Goal: Transaction & Acquisition: Obtain resource

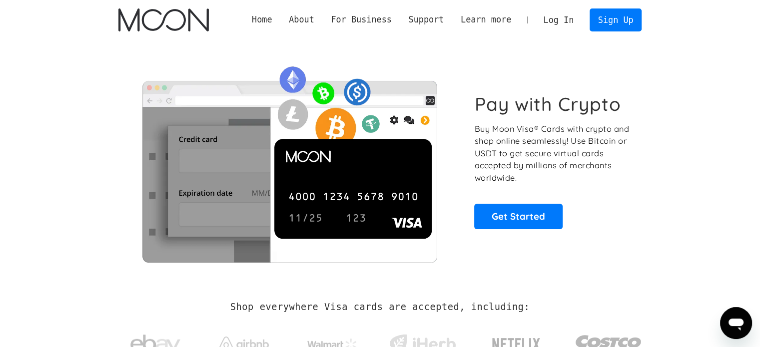
click at [566, 23] on link "Log In" at bounding box center [558, 20] width 47 height 22
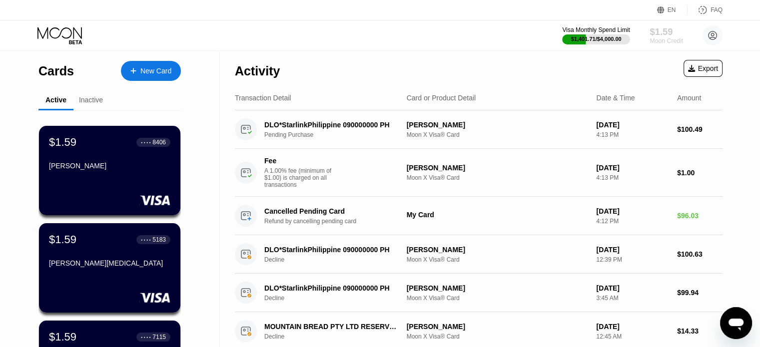
click at [662, 37] on div "Moon Credit" at bounding box center [666, 40] width 33 height 7
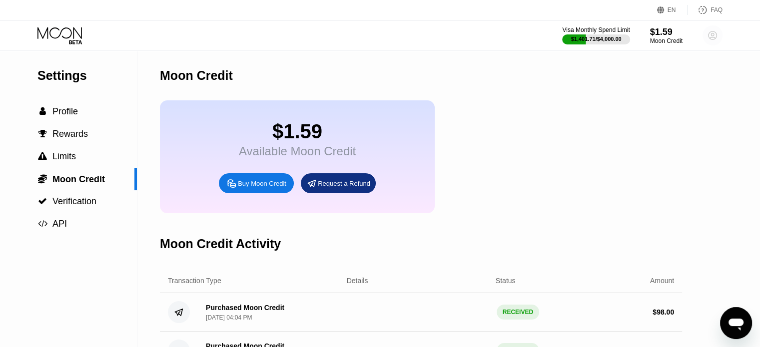
click at [713, 36] on circle at bounding box center [713, 35] width 20 height 20
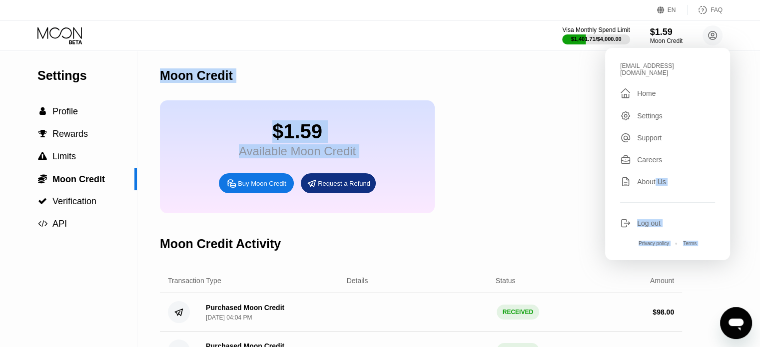
drag, startPoint x: 657, startPoint y: 177, endPoint x: 523, endPoint y: 205, distance: 136.9
click at [523, 205] on div "EN Language Select an item Save FAQ Visa Monthly Spend Limit $1,401.71 / $4,000…" at bounding box center [380, 173] width 760 height 347
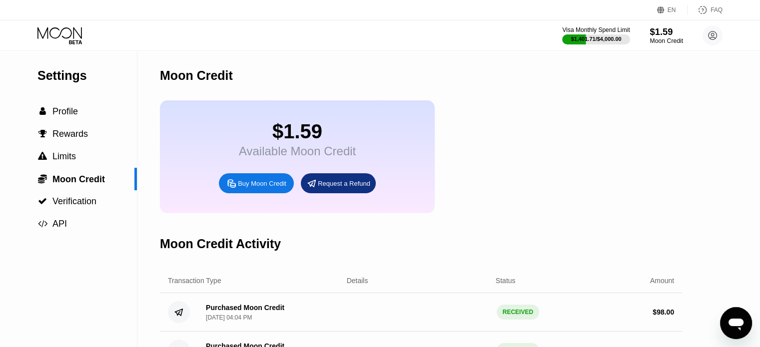
click at [672, 37] on div "Moon Credit" at bounding box center [666, 40] width 33 height 7
click at [724, 35] on div "Visa Monthly Spend Limit $1,401.71 / $4,000.00 $1.59 Moon Credit zawhtayoo199@g…" at bounding box center [380, 35] width 760 height 30
click at [717, 35] on circle at bounding box center [713, 35] width 20 height 20
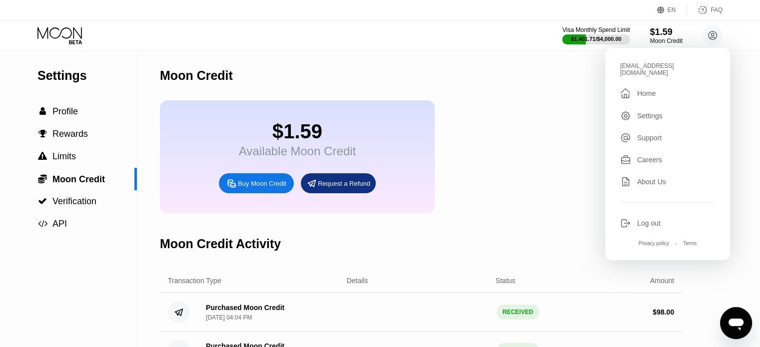
click at [648, 219] on div "Log out" at bounding box center [648, 223] width 23 height 8
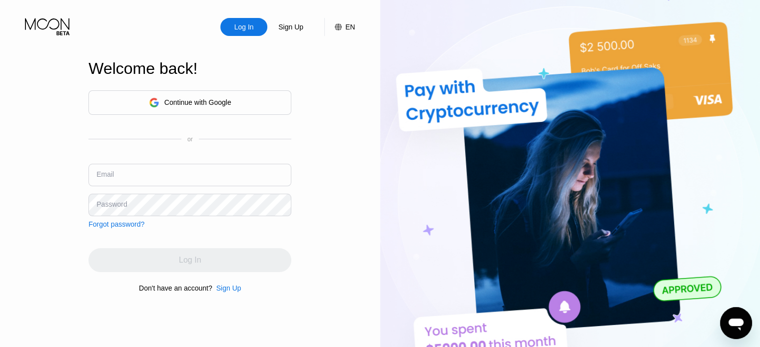
click at [245, 173] on input "text" at bounding box center [189, 175] width 203 height 22
type input "[EMAIL_ADDRESS][DOMAIN_NAME]"
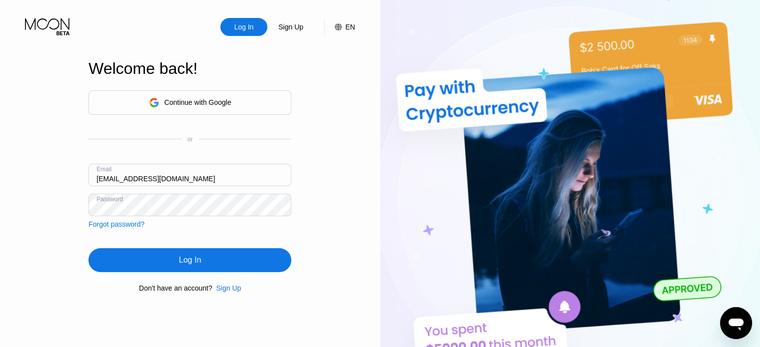
click at [202, 256] on div "Log In" at bounding box center [189, 260] width 203 height 24
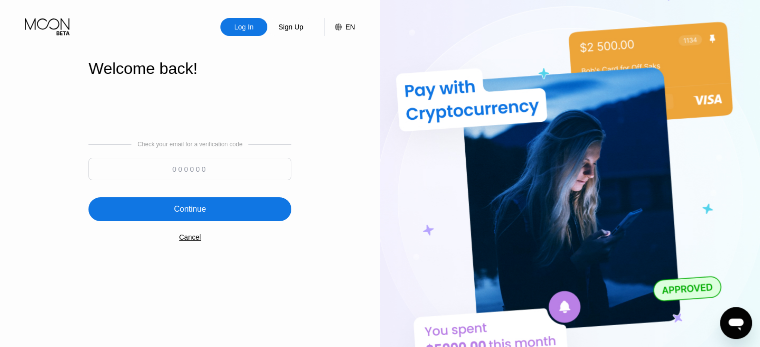
paste input "633783"
type input "633783"
click at [212, 211] on div "Continue" at bounding box center [189, 209] width 203 height 24
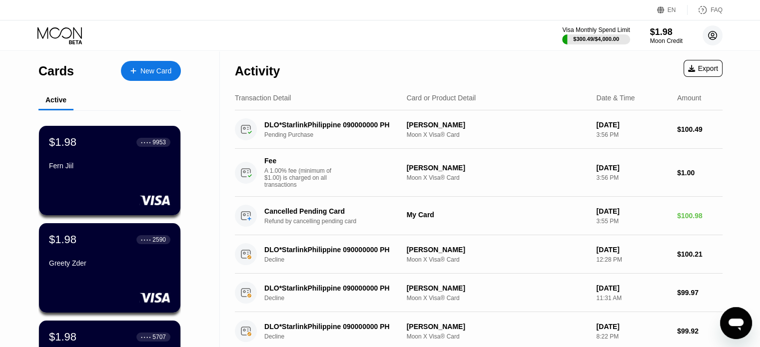
click at [711, 36] on circle at bounding box center [713, 35] width 20 height 20
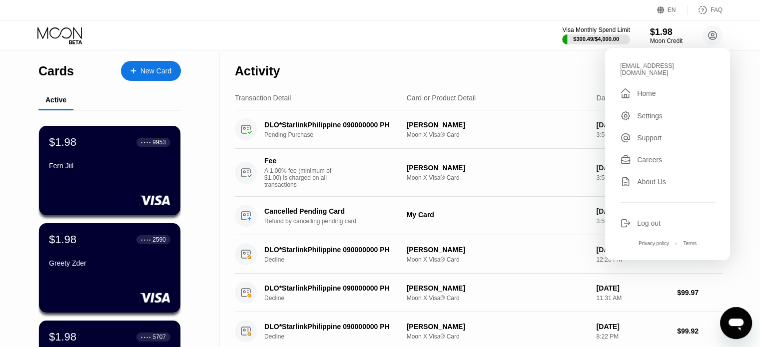
click at [396, 58] on div "Activity Export" at bounding box center [479, 68] width 488 height 35
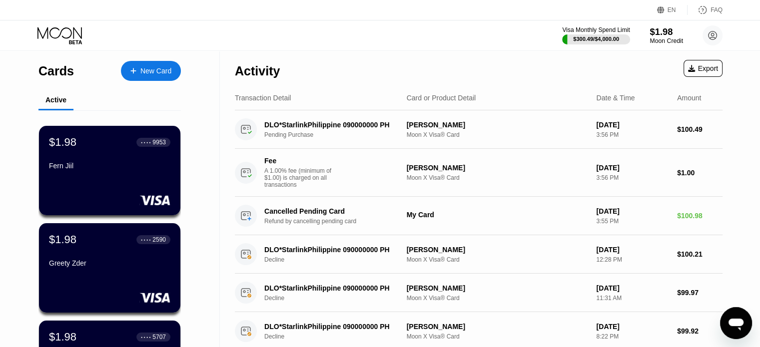
click at [656, 35] on div "$1.98" at bounding box center [666, 31] width 33 height 10
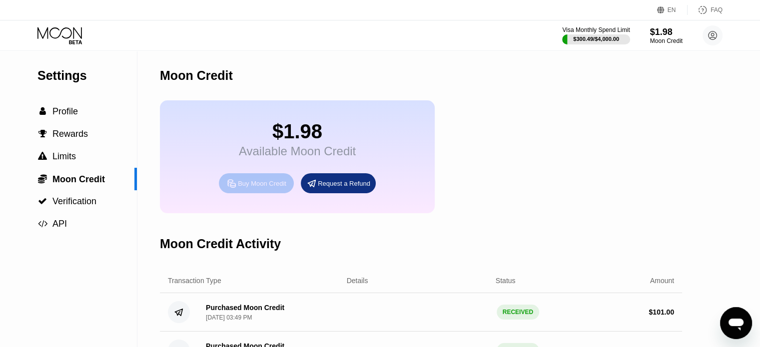
click at [259, 188] on div "Buy Moon Credit" at bounding box center [262, 183] width 48 height 8
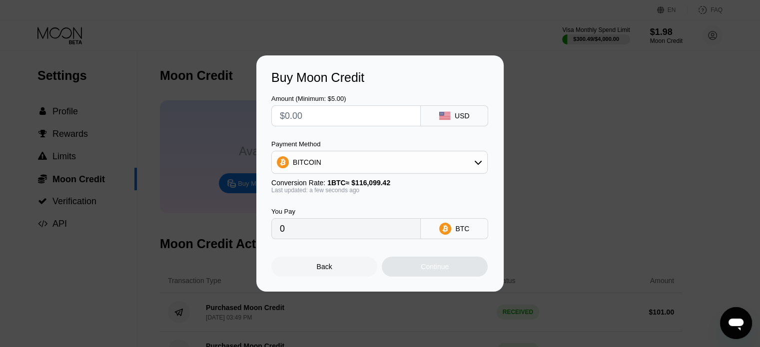
click at [323, 167] on div "BITCOIN" at bounding box center [379, 162] width 215 height 20
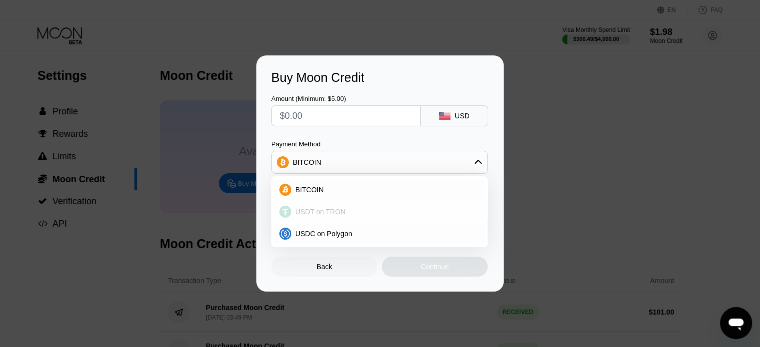
click at [307, 211] on span "USDT on TRON" at bounding box center [320, 212] width 50 height 8
type input "0.00"
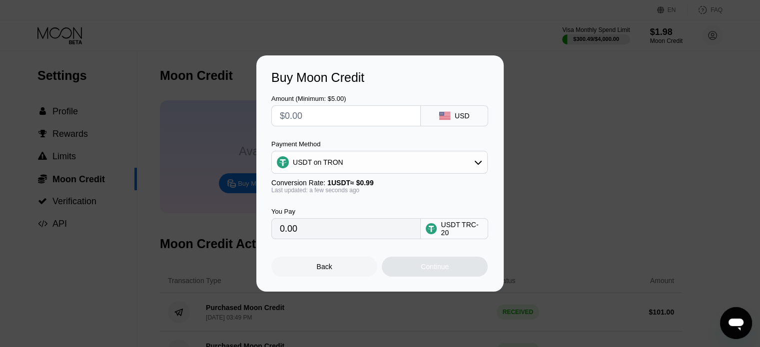
click at [309, 119] on input "text" at bounding box center [346, 116] width 132 height 20
type input "$1"
type input "1.01"
type input "$10"
type input "10.10"
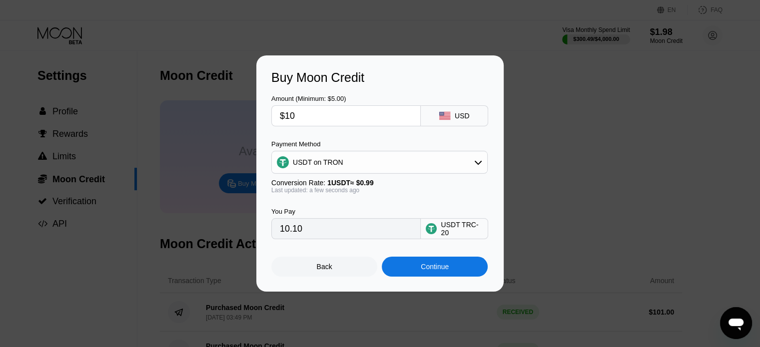
type input "$100"
type input "101.01"
type input "$100"
click at [431, 271] on div "Continue" at bounding box center [435, 267] width 28 height 8
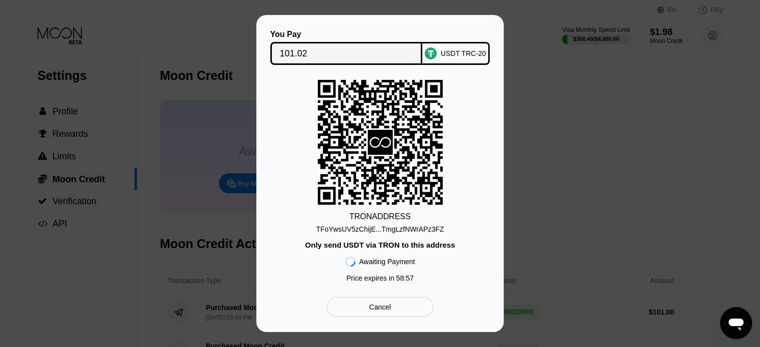
click at [398, 232] on div "TFoYwsUV5zChijE...TmgLzfNWrAPz3FZ" at bounding box center [380, 229] width 128 height 8
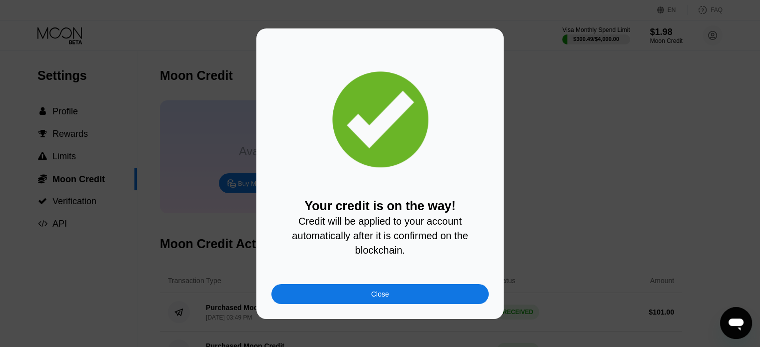
click at [345, 299] on div "Close" at bounding box center [379, 294] width 217 height 20
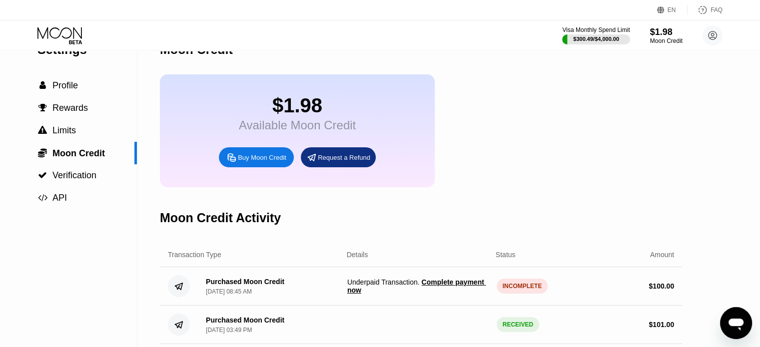
scroll to position [50, 0]
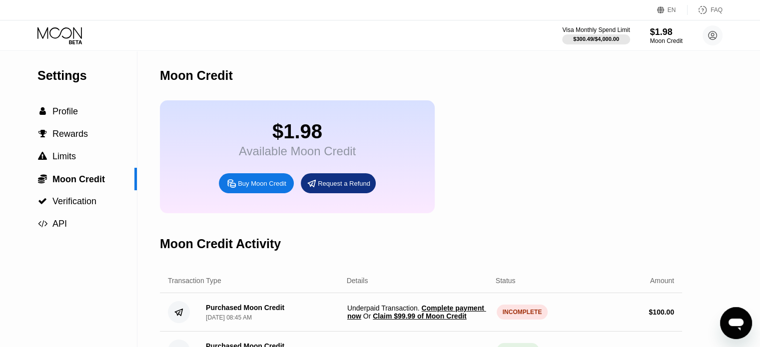
click at [418, 320] on span "Claim $99.99 of Moon Credit" at bounding box center [419, 316] width 93 height 8
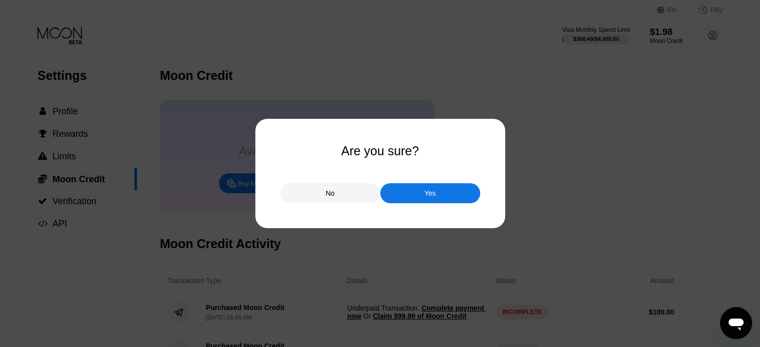
click at [411, 205] on div at bounding box center [383, 173] width 767 height 347
click at [414, 197] on div "Yes" at bounding box center [430, 193] width 100 height 20
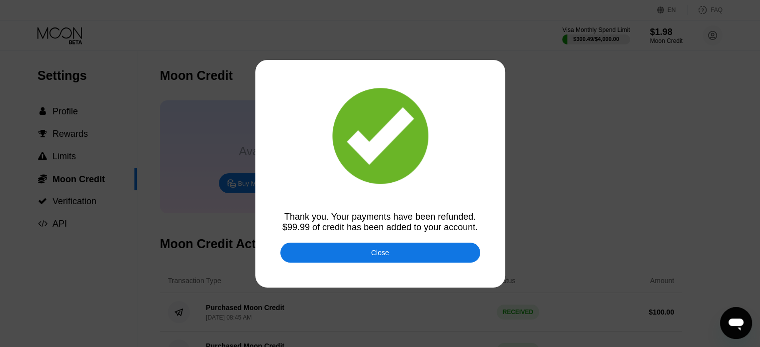
click at [392, 253] on div "Close" at bounding box center [380, 253] width 200 height 20
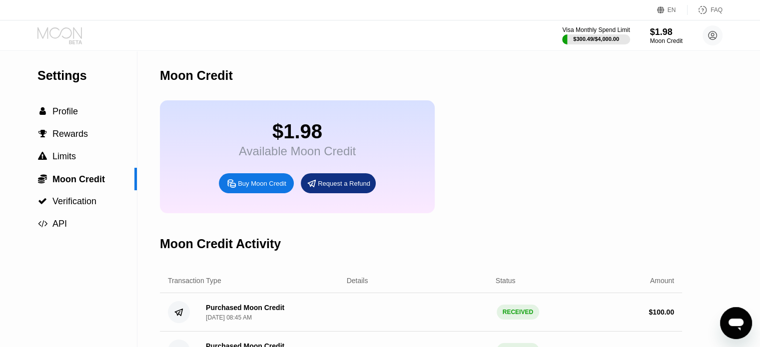
click at [68, 36] on icon at bounding box center [60, 35] width 46 height 17
